Goal: Task Accomplishment & Management: Manage account settings

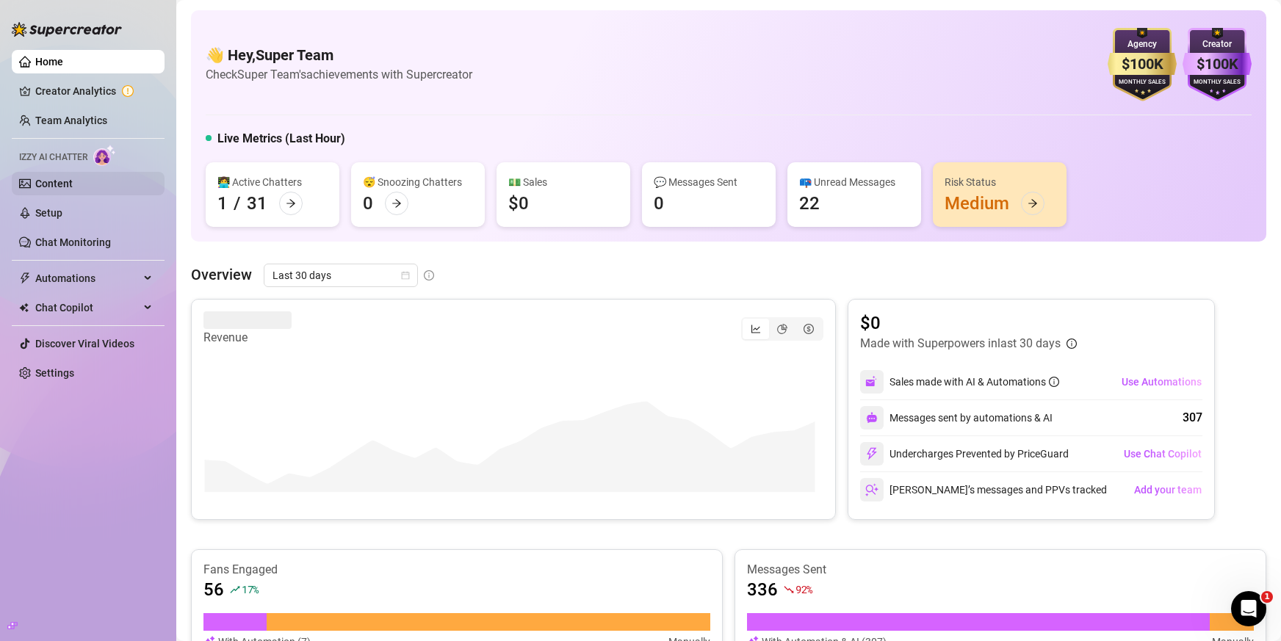
click at [51, 178] on link "Content" at bounding box center [53, 184] width 37 height 12
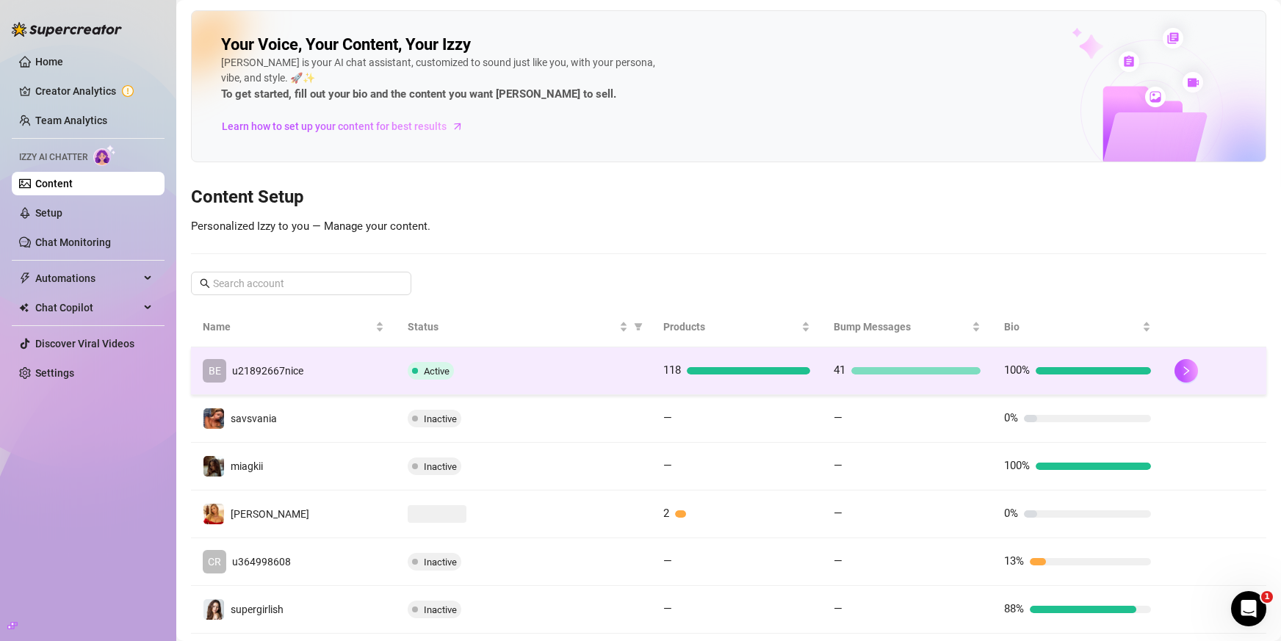
click at [283, 361] on div "BE u21892667nice" at bounding box center [253, 370] width 101 height 23
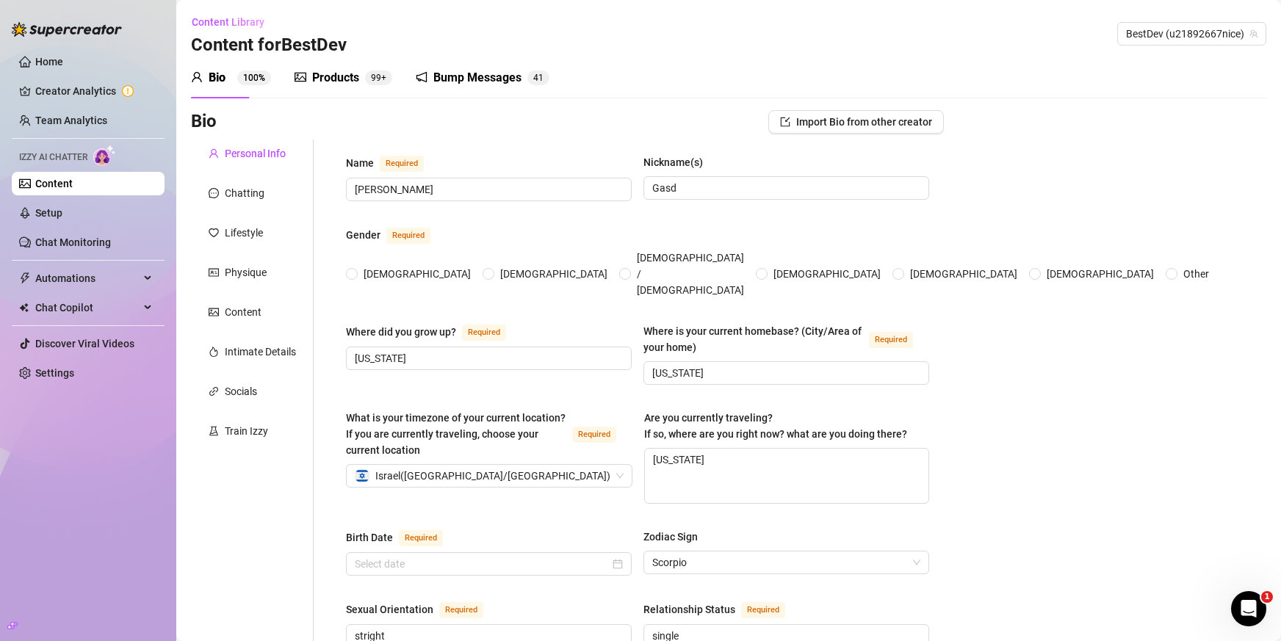
radio input "true"
type input "[DATE]"
click at [345, 76] on div "Products" at bounding box center [335, 78] width 47 height 18
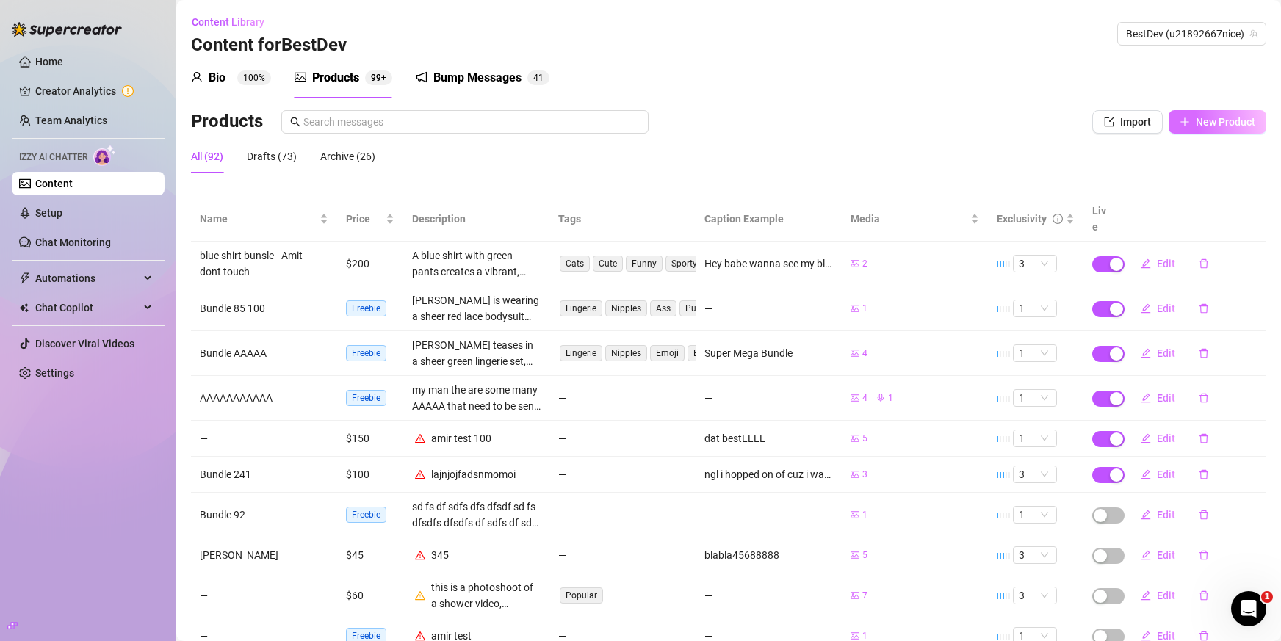
click at [1179, 117] on icon "plus" at bounding box center [1184, 122] width 10 height 10
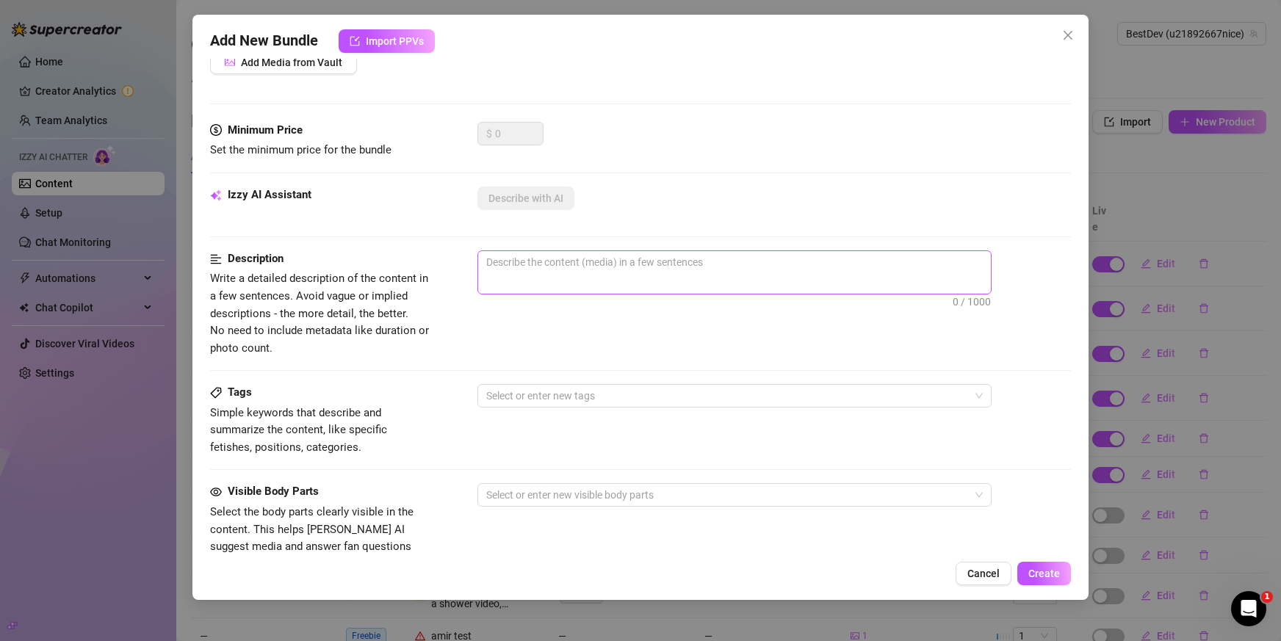
scroll to position [220, 0]
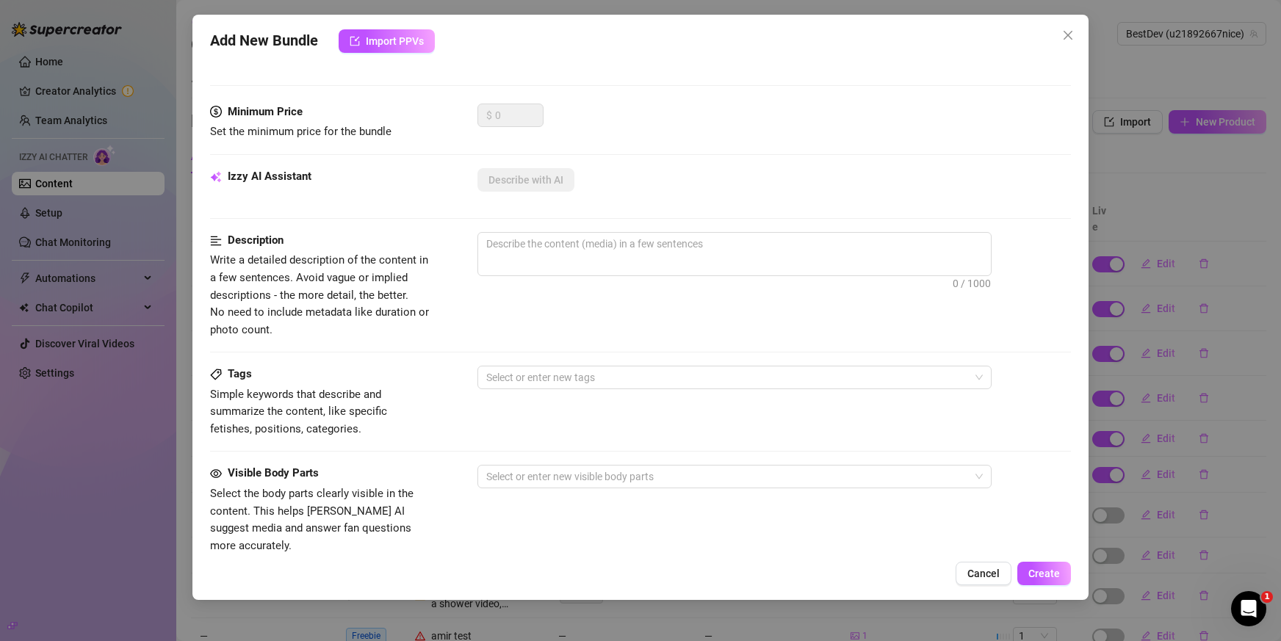
click at [1093, 203] on div "Add New Bundle Import PPVs Account BestDev (@u21892667nice) Name Name is for yo…" at bounding box center [640, 320] width 1281 height 641
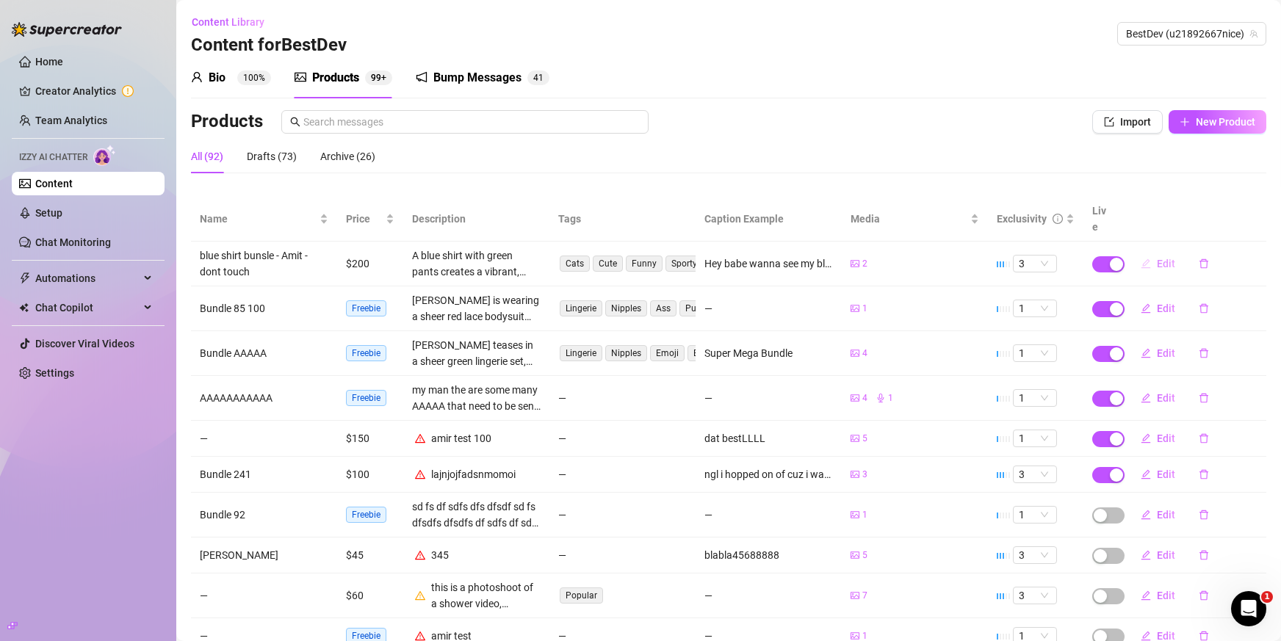
click at [1157, 258] on span "Edit" at bounding box center [1166, 264] width 18 height 12
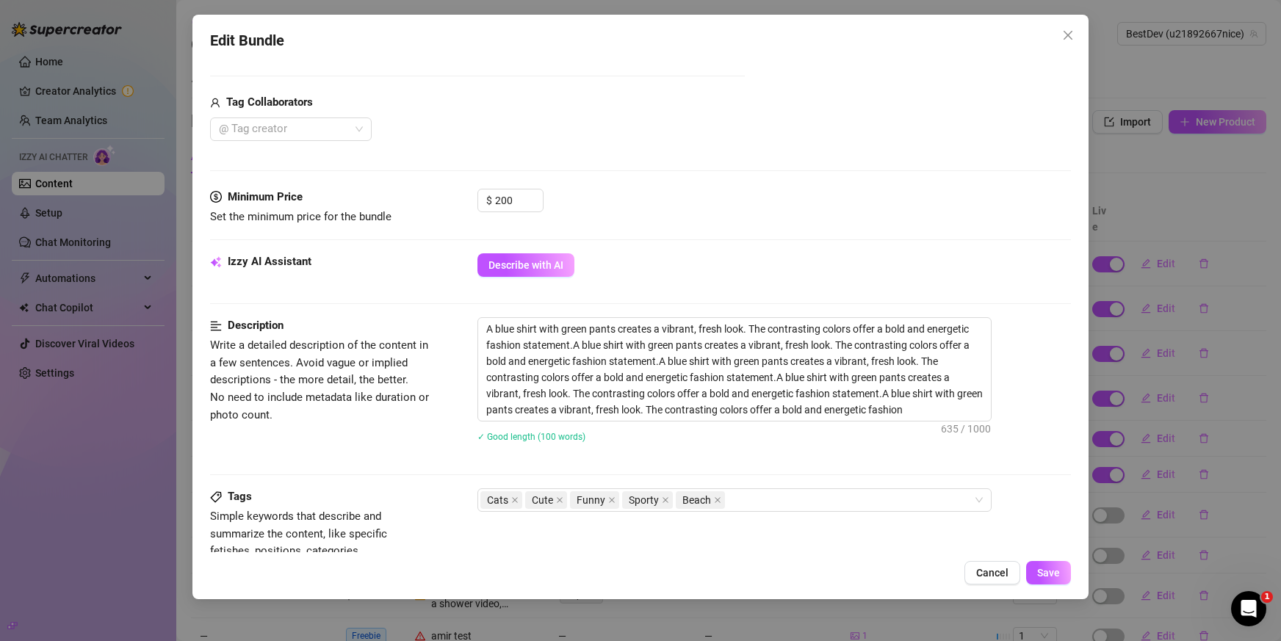
scroll to position [367, 0]
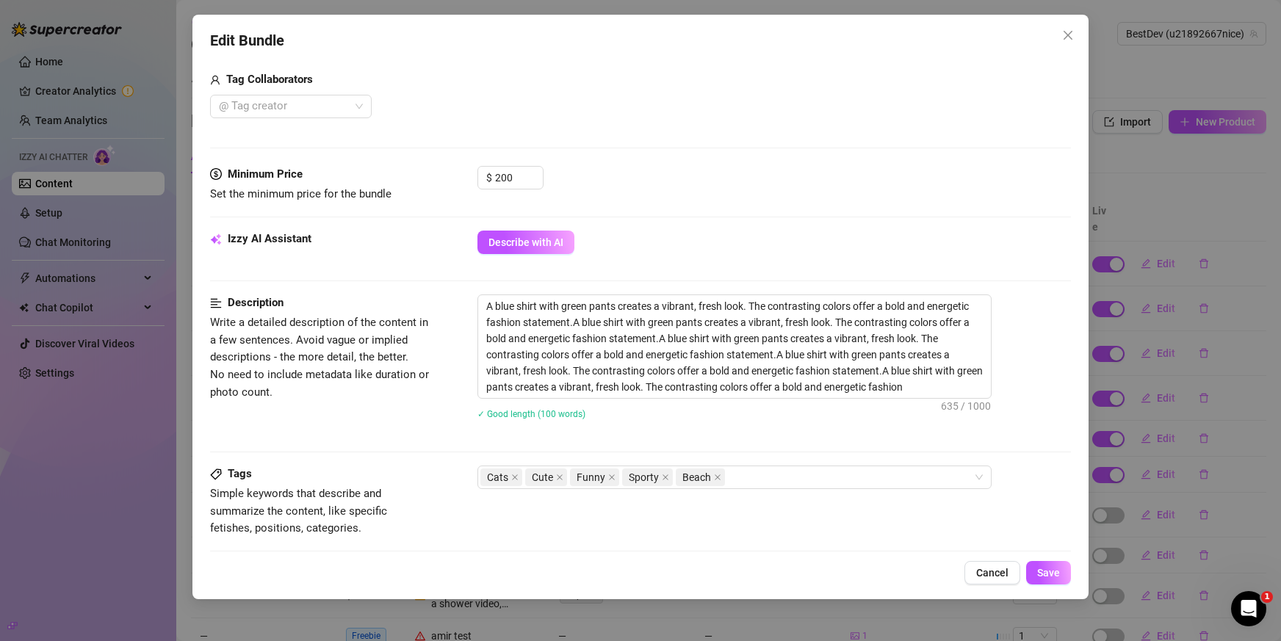
click at [1132, 193] on div "Edit Bundle Account BestDev (@u21892667nice) Name Name is for your internal org…" at bounding box center [640, 320] width 1281 height 641
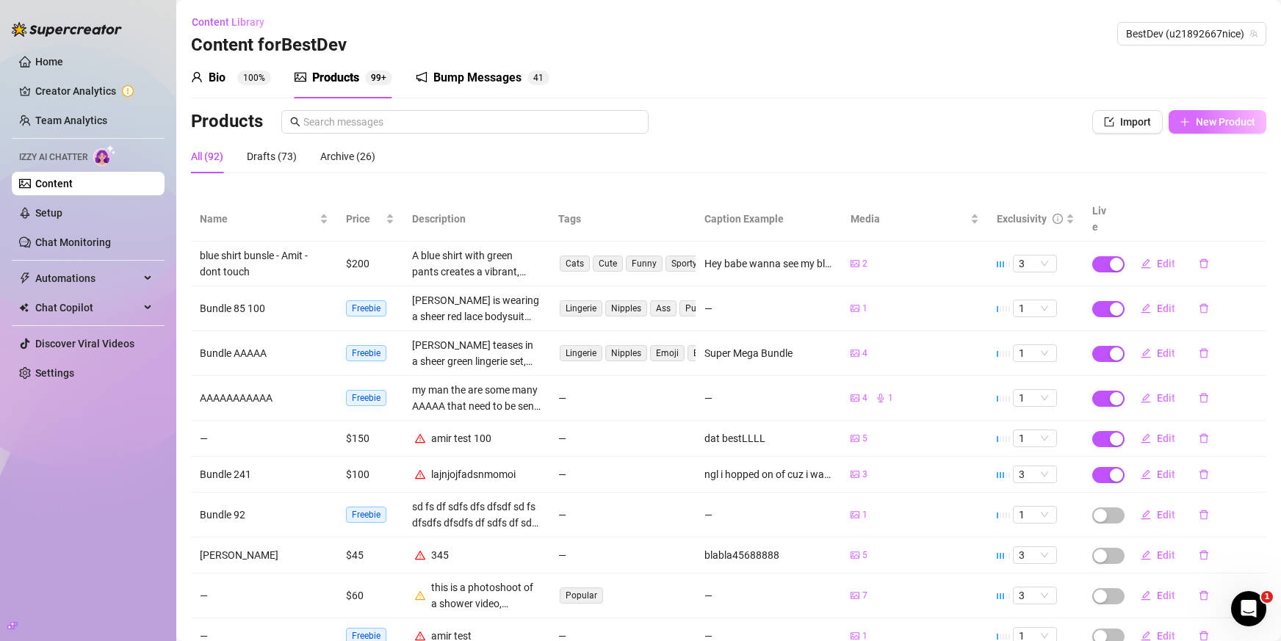
click at [1179, 124] on icon "plus" at bounding box center [1184, 122] width 10 height 10
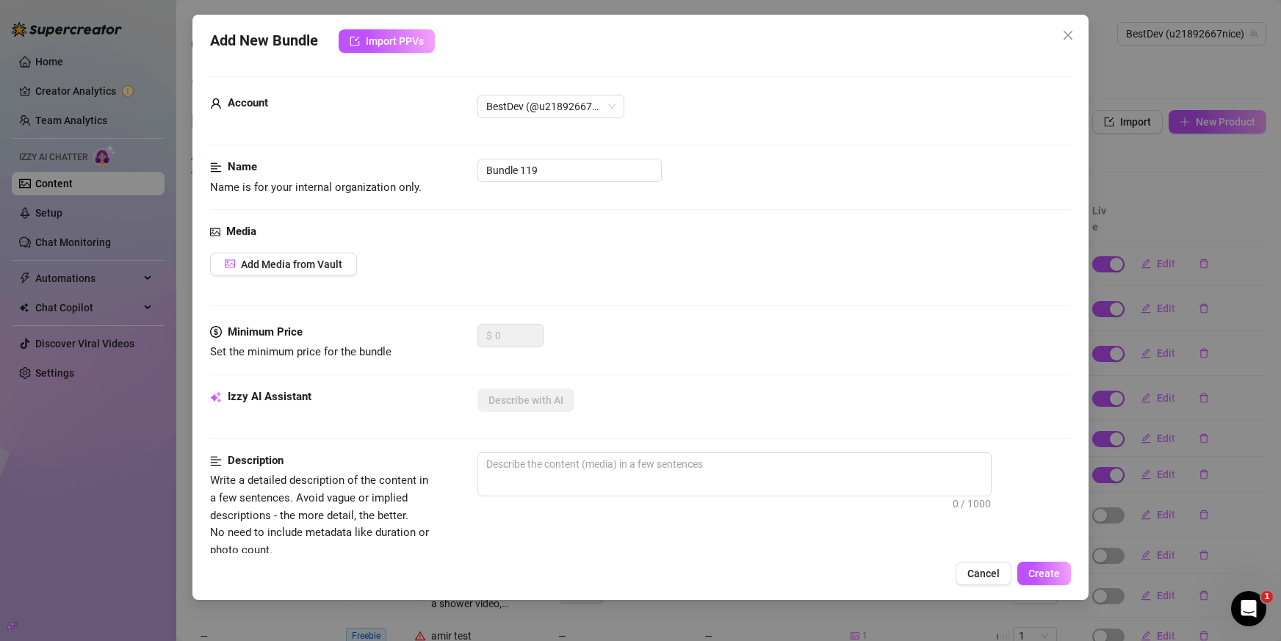
click at [1165, 192] on div "Add New Bundle Import PPVs Account BestDev (@u21892667nice) Name Name is for yo…" at bounding box center [640, 320] width 1281 height 641
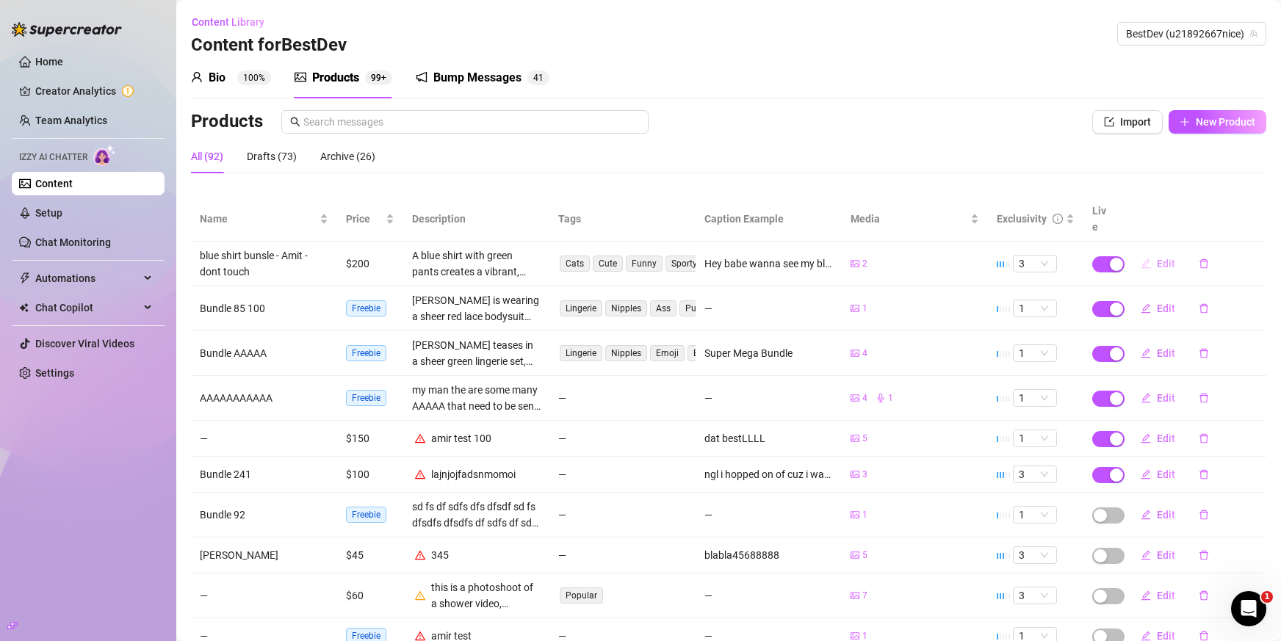
click at [1157, 258] on span "Edit" at bounding box center [1166, 264] width 18 height 12
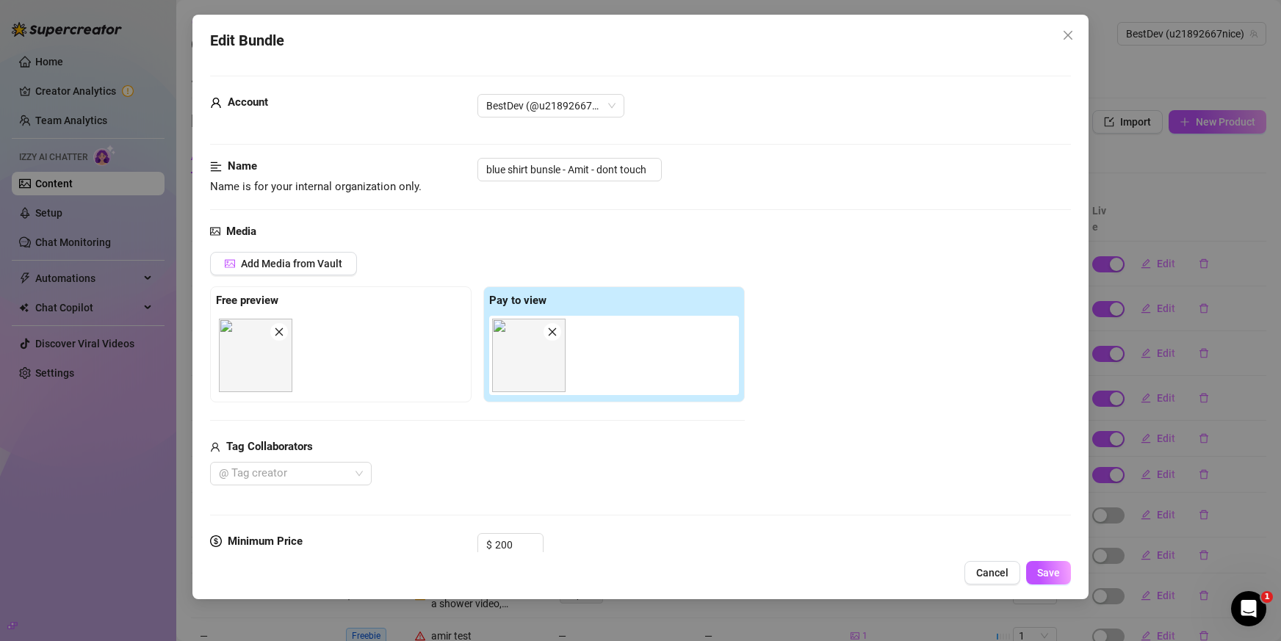
click at [1149, 177] on div "Edit Bundle Account BestDev (@u21892667nice) Name Name is for your internal org…" at bounding box center [640, 320] width 1281 height 641
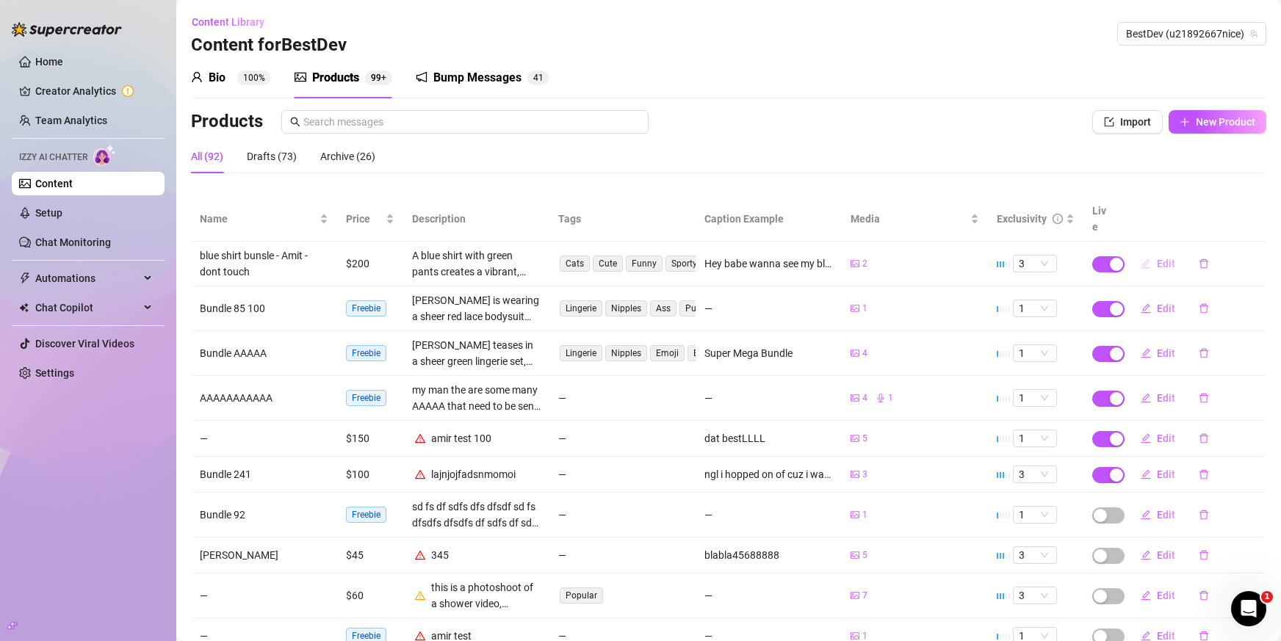
click at [1157, 258] on span "Edit" at bounding box center [1166, 264] width 18 height 12
type textarea "Hey babe wanna see my blue shirt 100% off?aa"
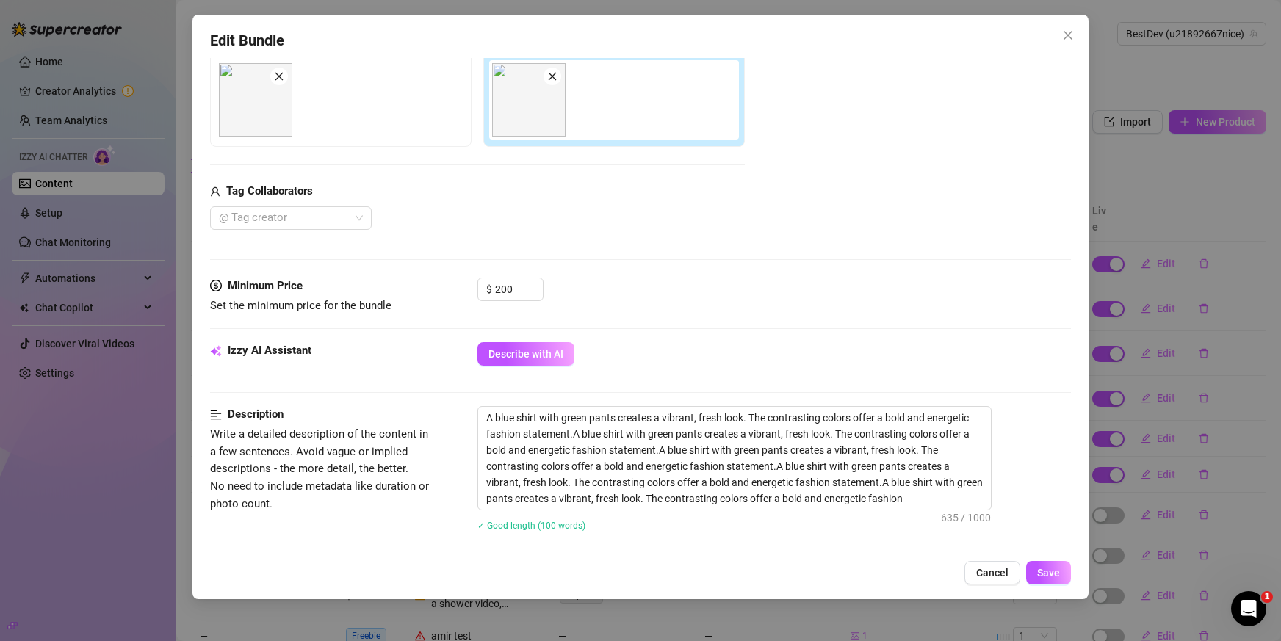
scroll to position [294, 0]
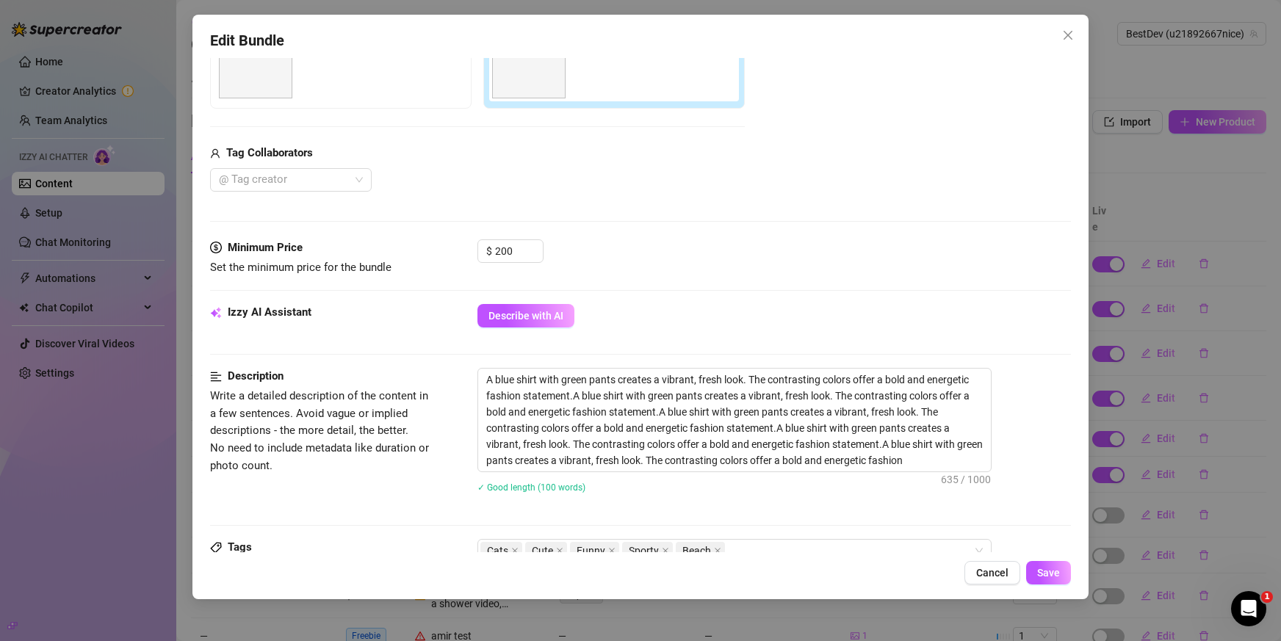
click at [1139, 173] on div "Edit Bundle Account BestDev (@u21892667nice) Name Name is for your internal org…" at bounding box center [640, 320] width 1281 height 641
